Goal: Navigation & Orientation: Find specific page/section

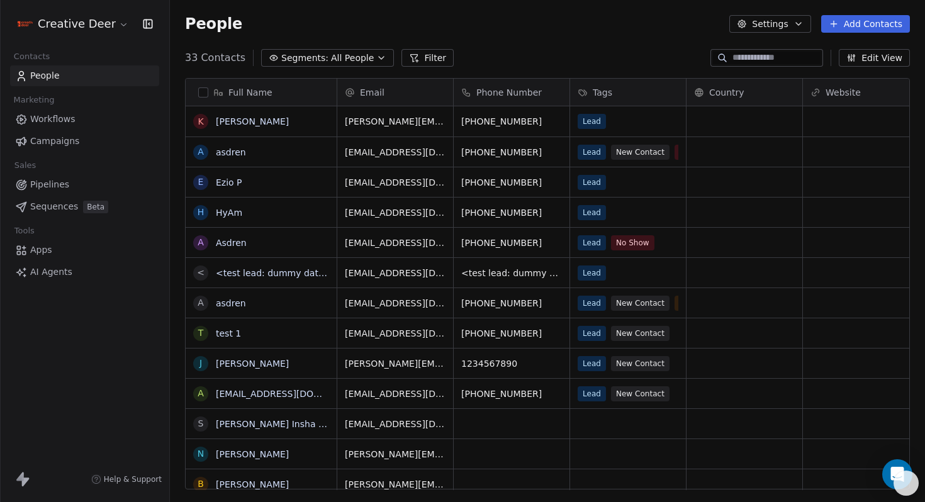
scroll to position [442, 755]
drag, startPoint x: 533, startPoint y: 123, endPoint x: 472, endPoint y: 123, distance: 61.0
click at [552, 120] on icon "grid" at bounding box center [557, 119] width 10 height 10
click at [74, 111] on link "Workflows" at bounding box center [84, 119] width 149 height 21
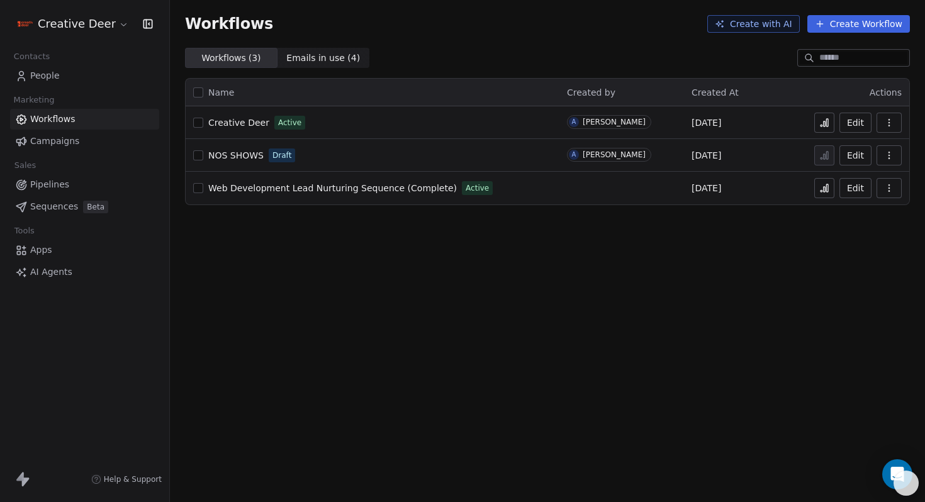
click at [239, 187] on span "Web Development Lead Nurturing Sequence (Complete)" at bounding box center [332, 188] width 248 height 10
click at [831, 194] on button at bounding box center [824, 188] width 20 height 20
click at [40, 249] on span "Apps" at bounding box center [41, 249] width 22 height 13
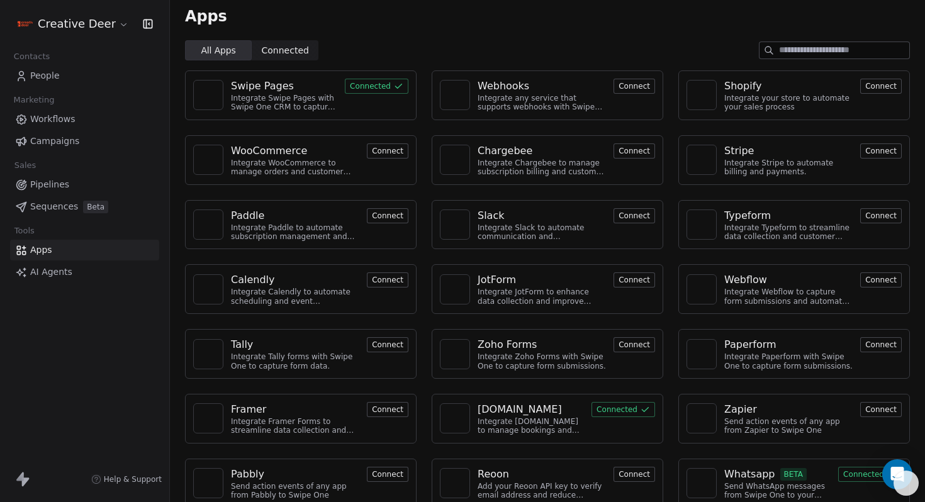
scroll to position [23, 0]
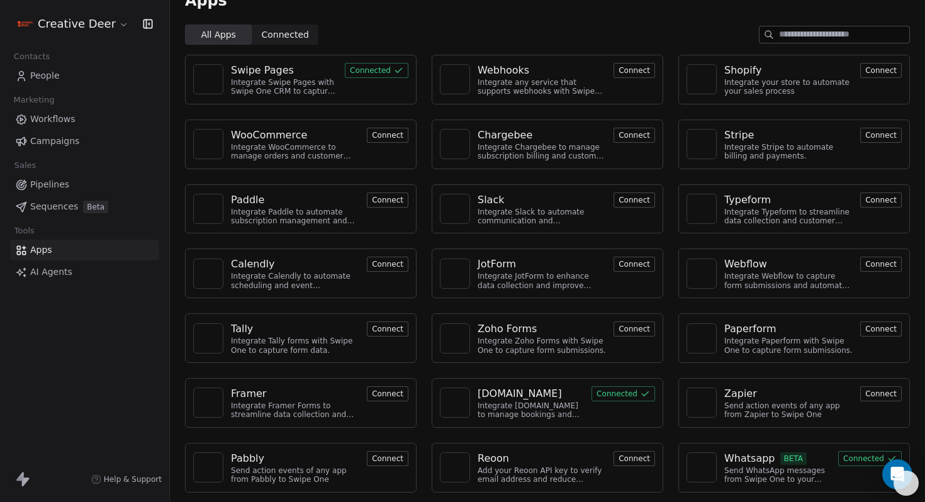
click at [855, 459] on button "Connected" at bounding box center [870, 458] width 64 height 15
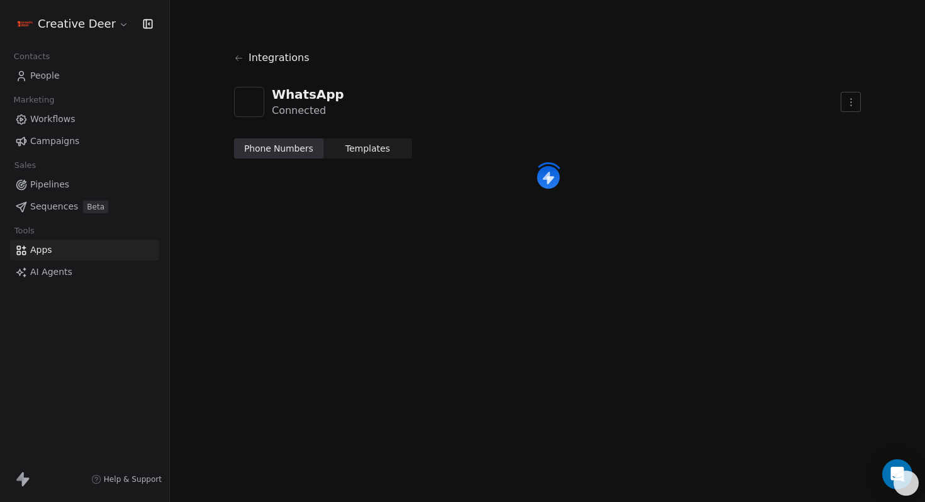
click at [61, 118] on span "Workflows" at bounding box center [52, 119] width 45 height 13
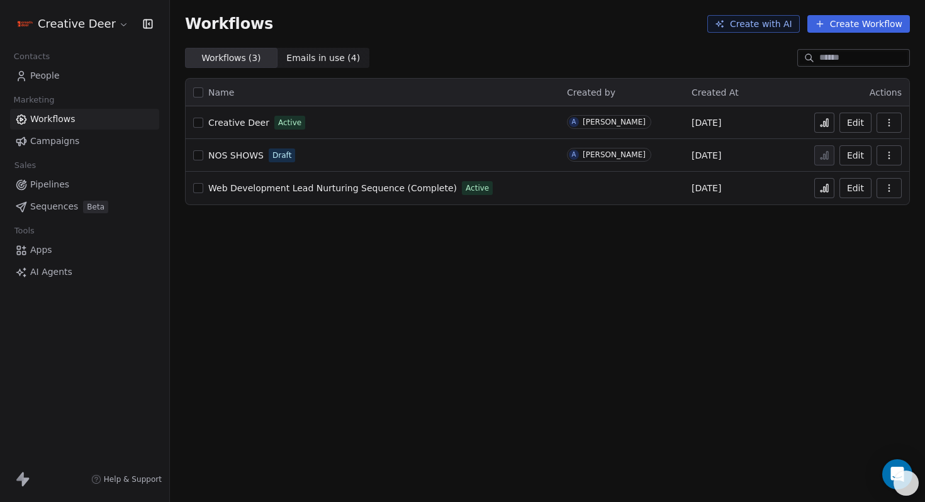
click at [255, 126] on span "Creative Deer" at bounding box center [238, 123] width 61 height 10
click at [827, 121] on icon at bounding box center [824, 123] width 10 height 10
click at [58, 81] on span "People" at bounding box center [45, 75] width 30 height 13
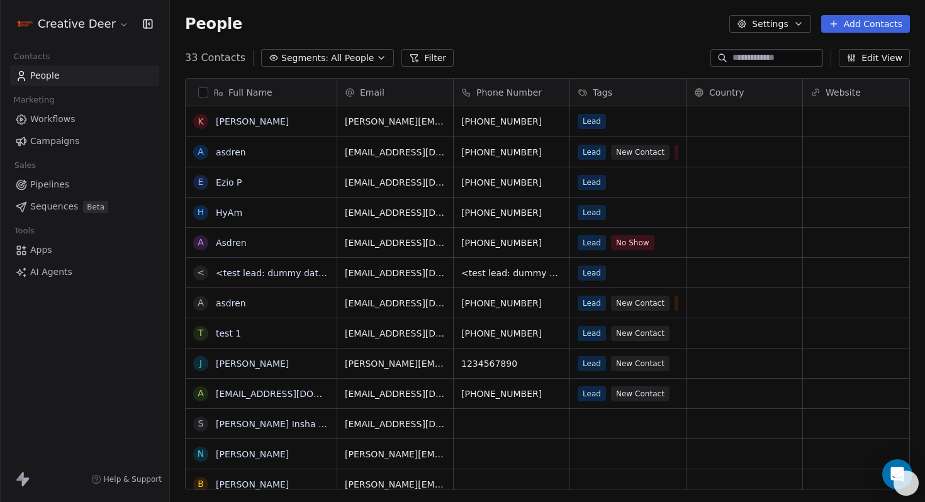
scroll to position [442, 755]
click at [147, 477] on span "Help & Support" at bounding box center [133, 479] width 58 height 10
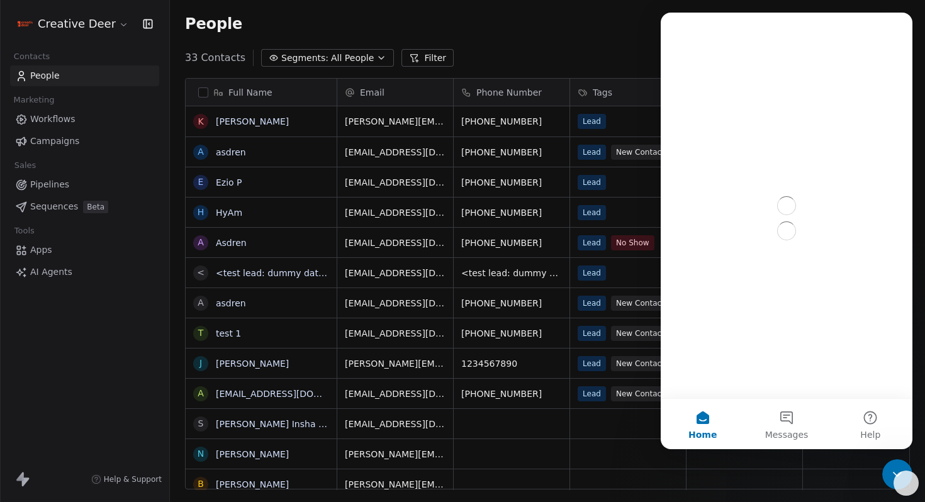
scroll to position [0, 0]
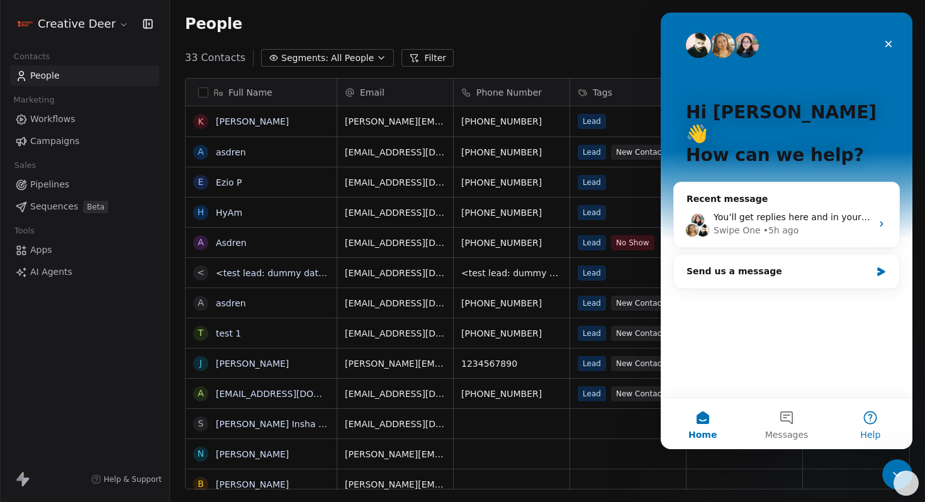
click at [875, 430] on span "Help" at bounding box center [870, 434] width 20 height 9
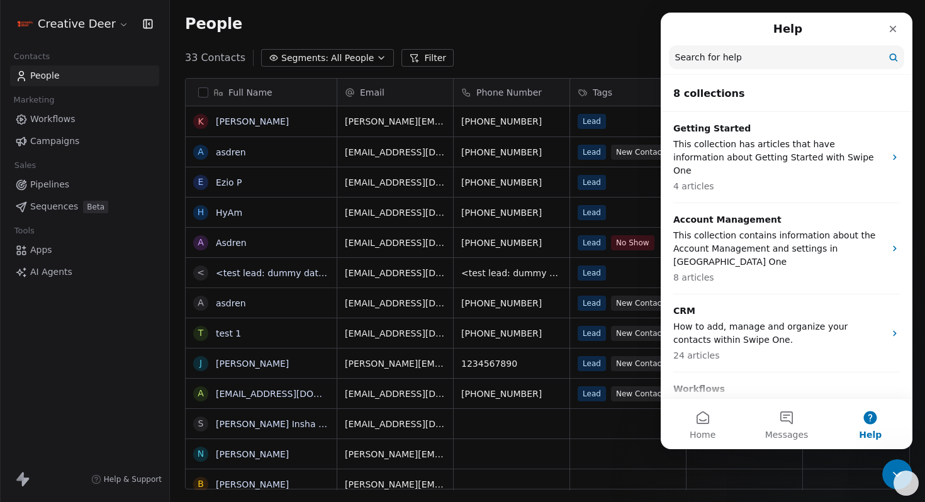
click at [766, 63] on input "Search for help" at bounding box center [786, 57] width 235 height 24
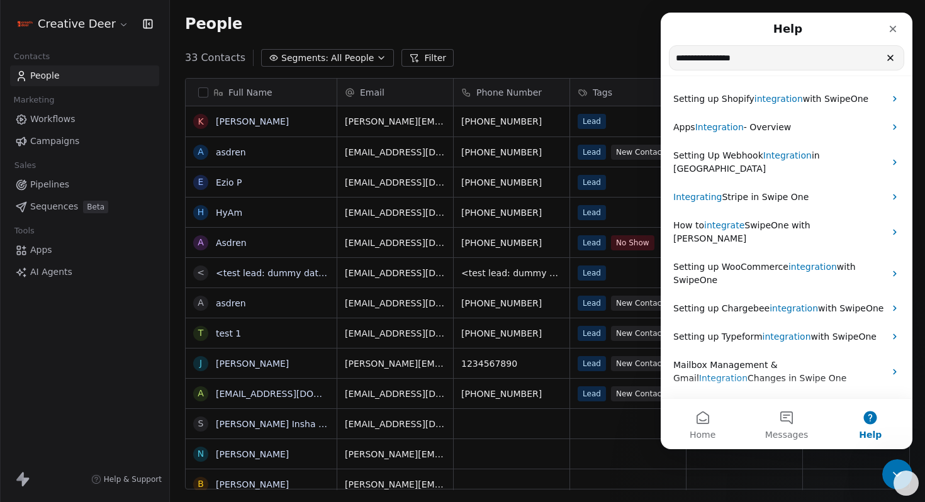
type input "**********"
click at [69, 275] on span "AI Agents" at bounding box center [51, 271] width 42 height 13
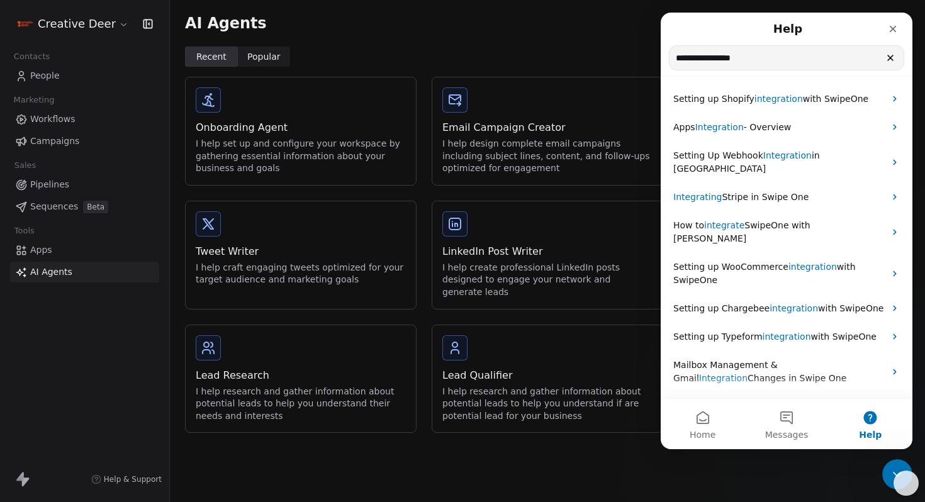
click at [59, 254] on link "Apps" at bounding box center [84, 250] width 149 height 21
click at [47, 249] on span "Apps" at bounding box center [41, 249] width 22 height 13
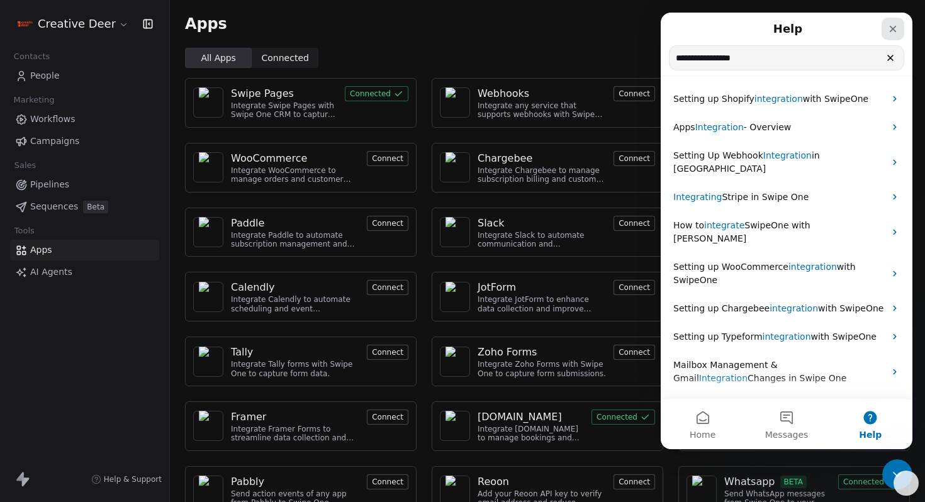
click at [901, 27] on div "Close" at bounding box center [892, 29] width 23 height 23
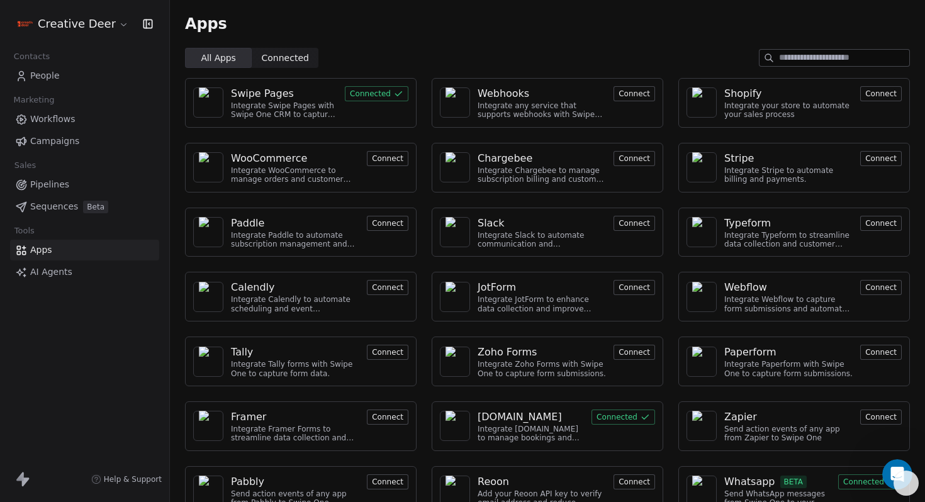
click at [854, 487] on button "Connected" at bounding box center [870, 481] width 64 height 15
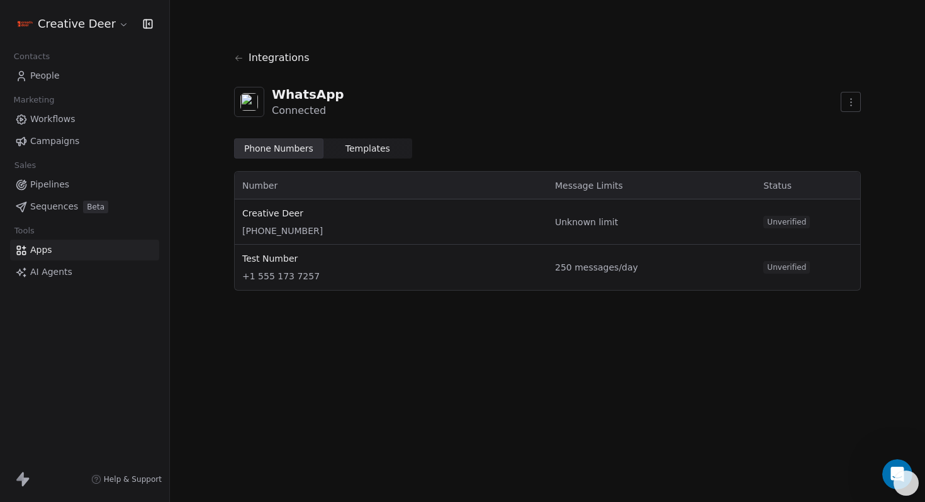
click at [849, 100] on html "Creative Deer Contacts People Marketing Workflows Campaigns Sales Pipelines Seq…" at bounding box center [462, 251] width 925 height 502
click at [801, 221] on span "Unverified" at bounding box center [786, 222] width 47 height 13
click at [754, 153] on div "Phone Numbers Phone Numbers Templates Templates" at bounding box center [547, 148] width 627 height 20
